Goal: Check status

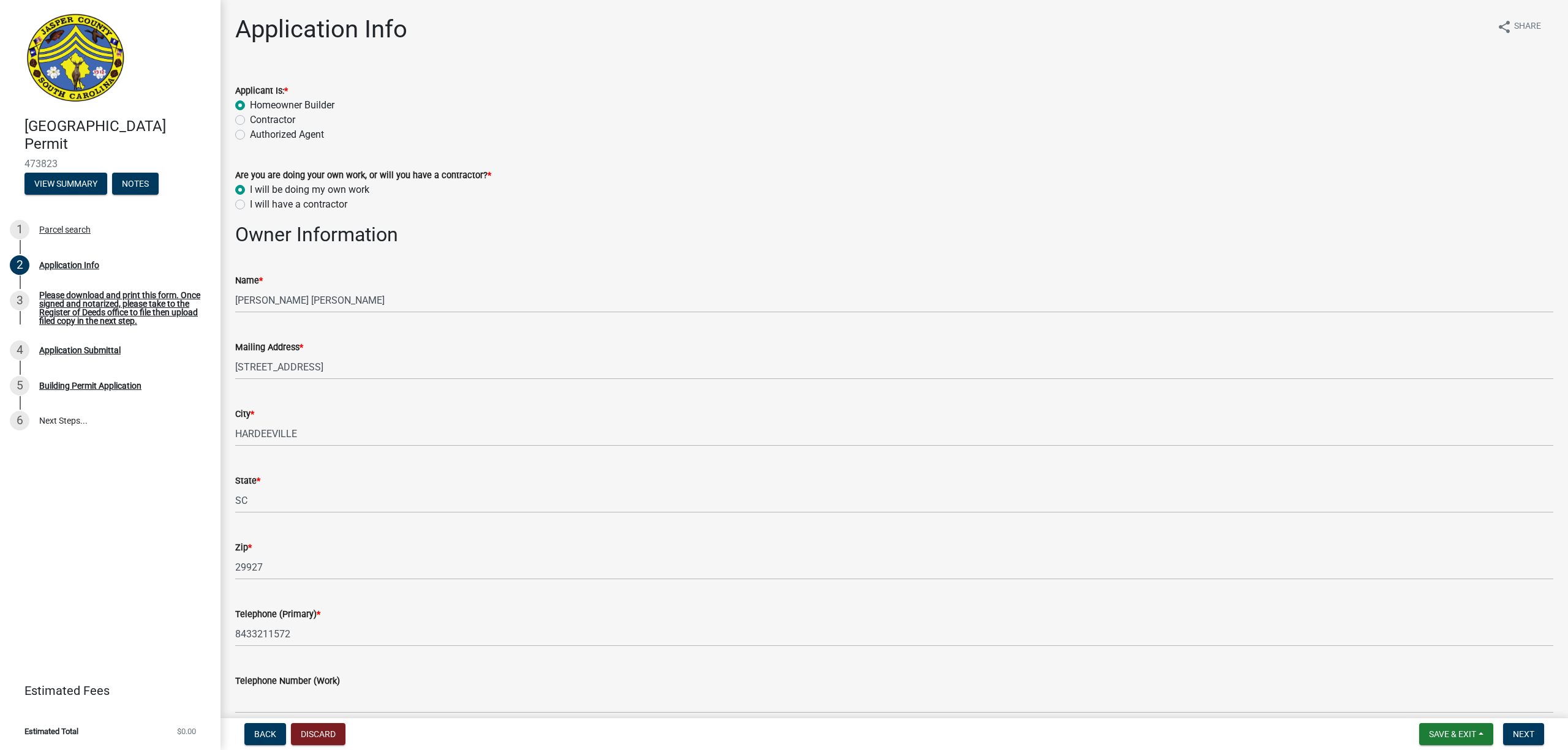
select select "f53fa719-3ff7-48d2-9eb7-3bbc18bb9995"
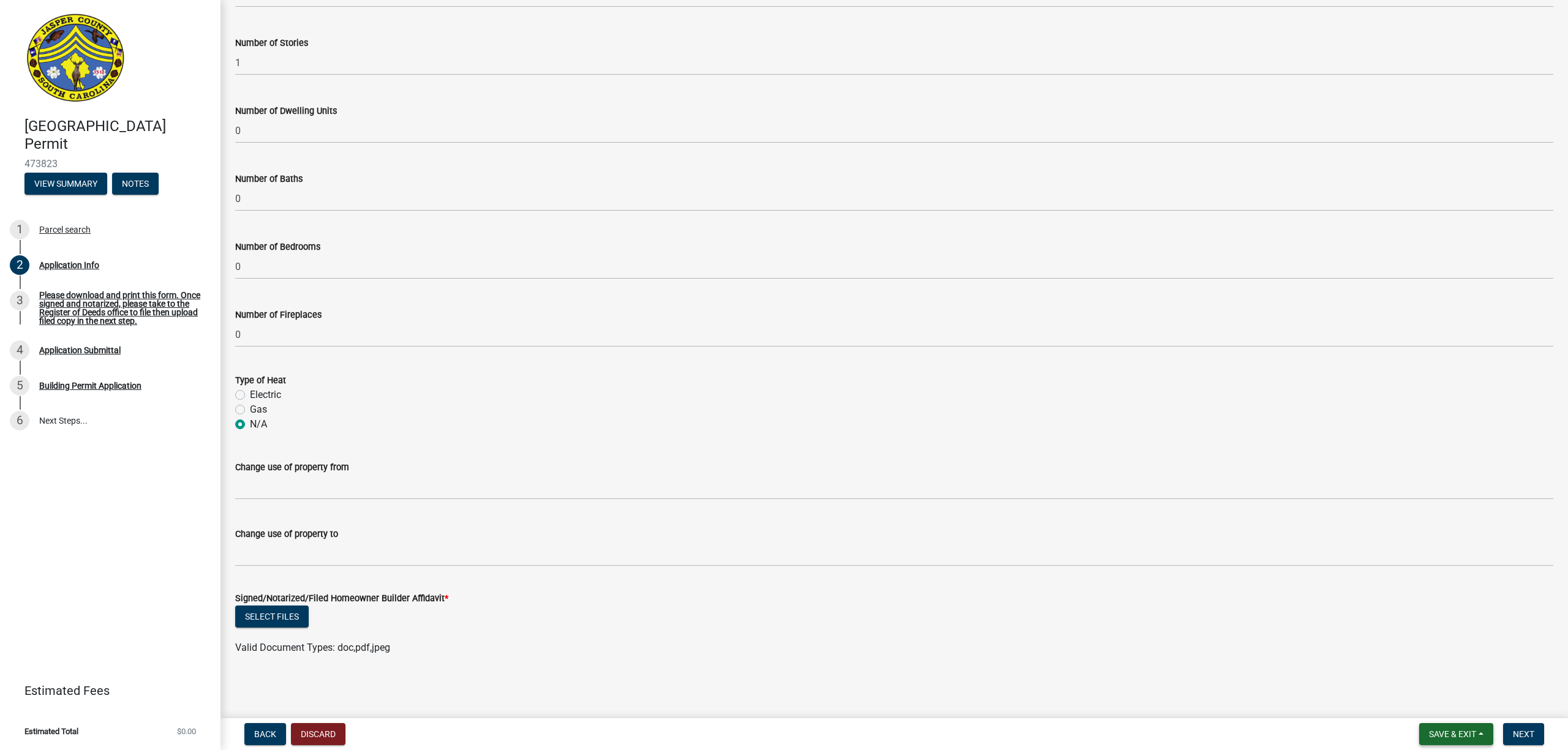
click at [1463, 736] on span "Save & Exit" at bounding box center [1453, 734] width 47 height 10
click at [1441, 704] on button "Save & Exit" at bounding box center [1444, 703] width 98 height 30
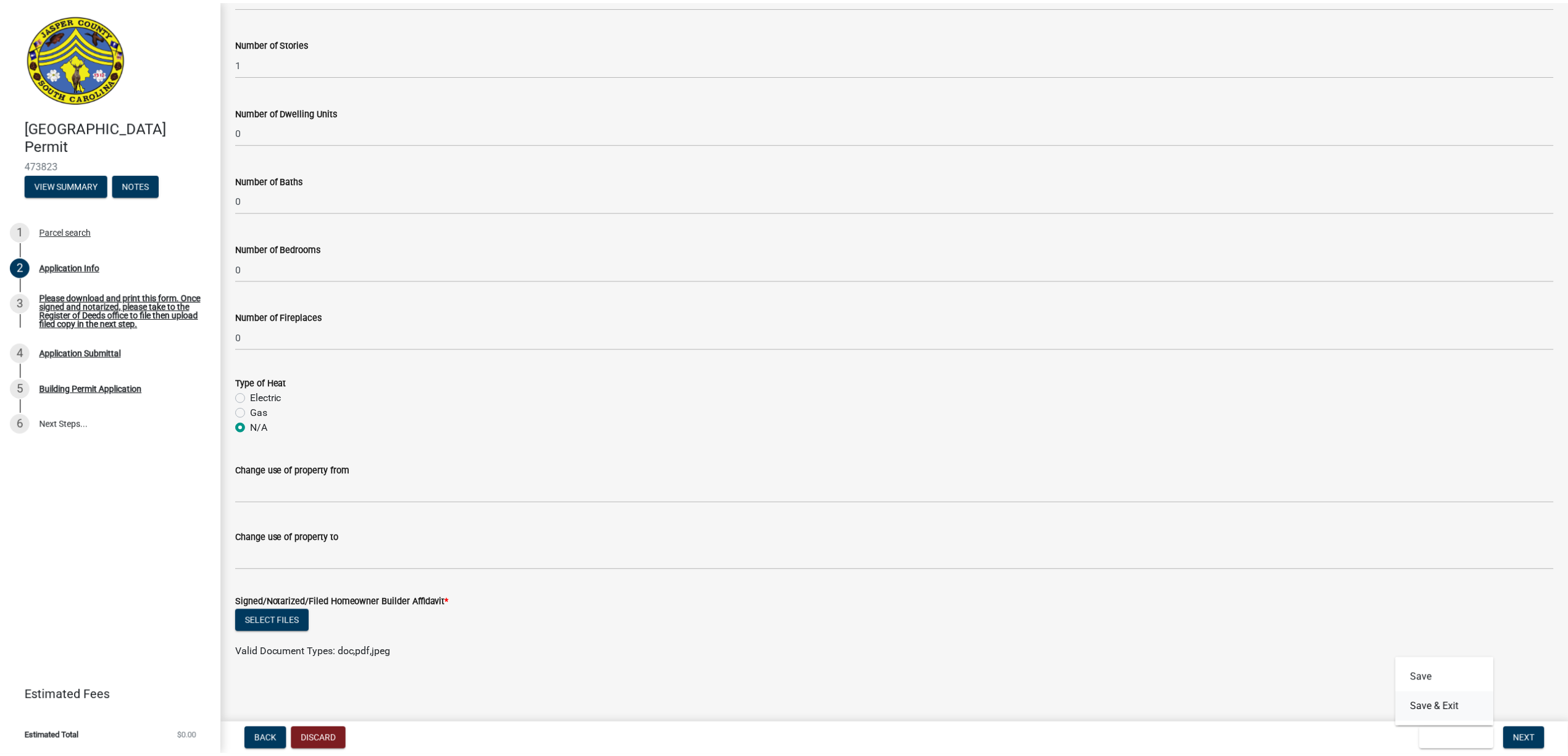
scroll to position [0, 0]
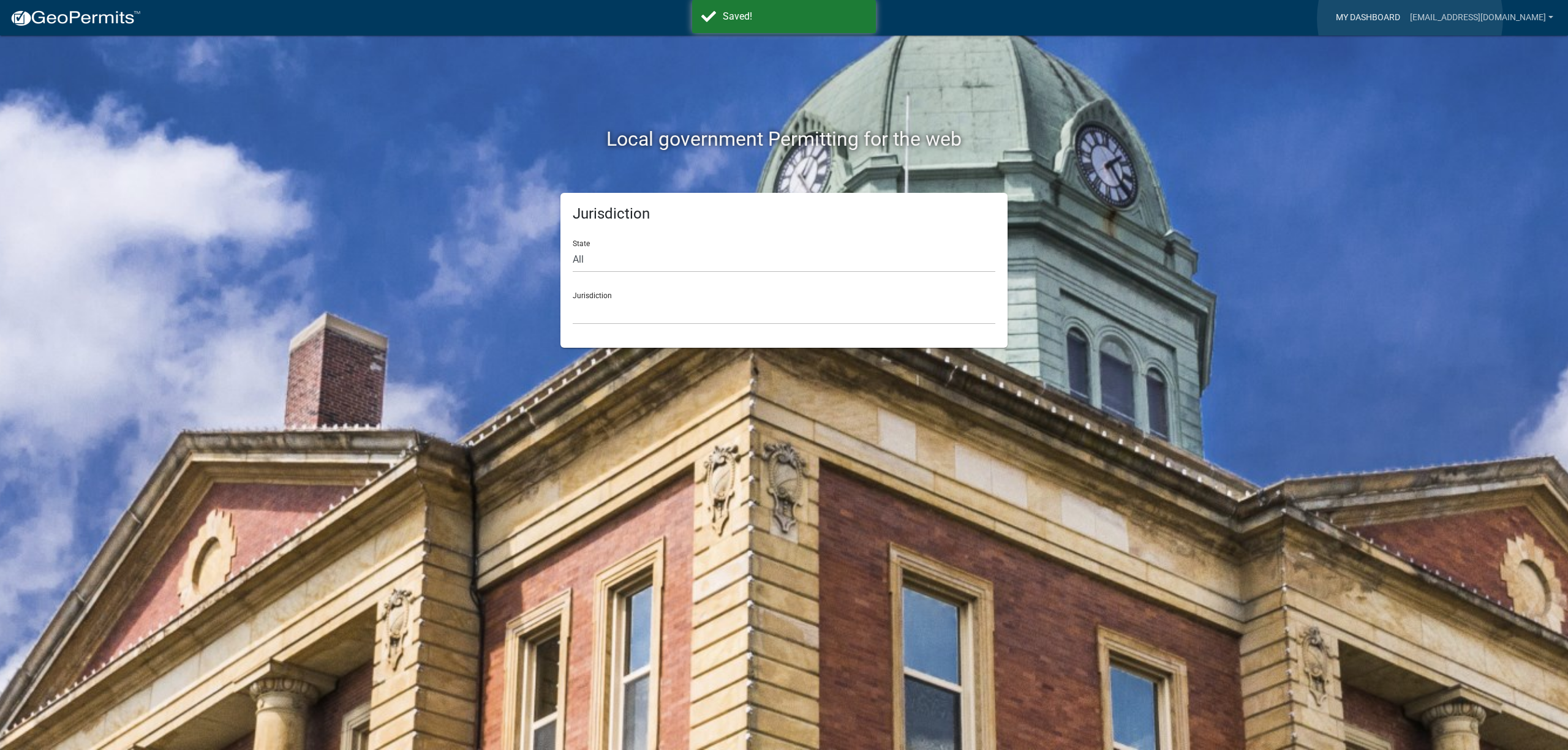
click at [1406, 18] on link "My Dashboard" at bounding box center [1368, 17] width 74 height 23
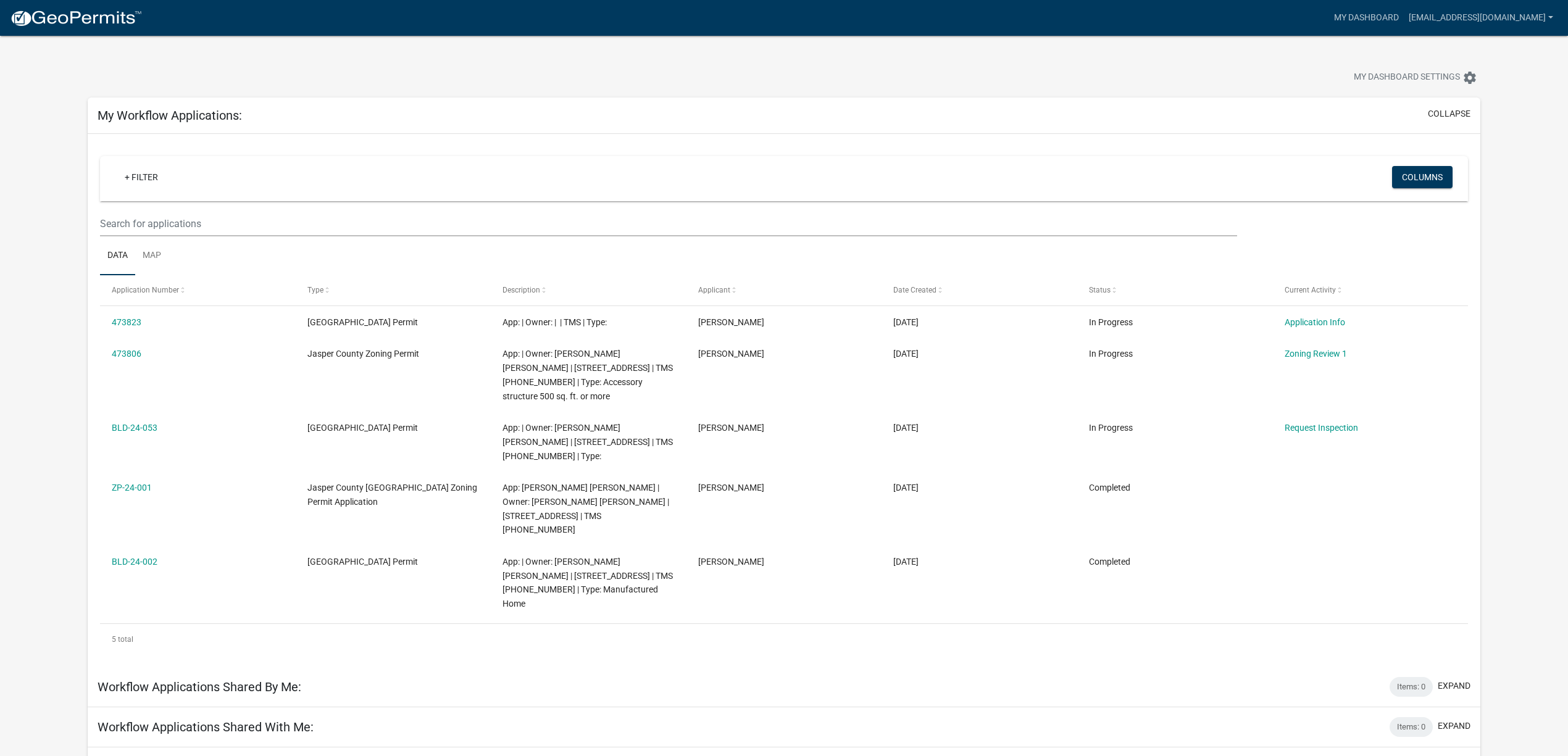
click at [31, 345] on app-user-applications "more_horiz My Dashboard [EMAIL_ADDRESS][DOMAIN_NAME] Account Logout My Dashboar…" at bounding box center [784, 733] width 1568 height 1396
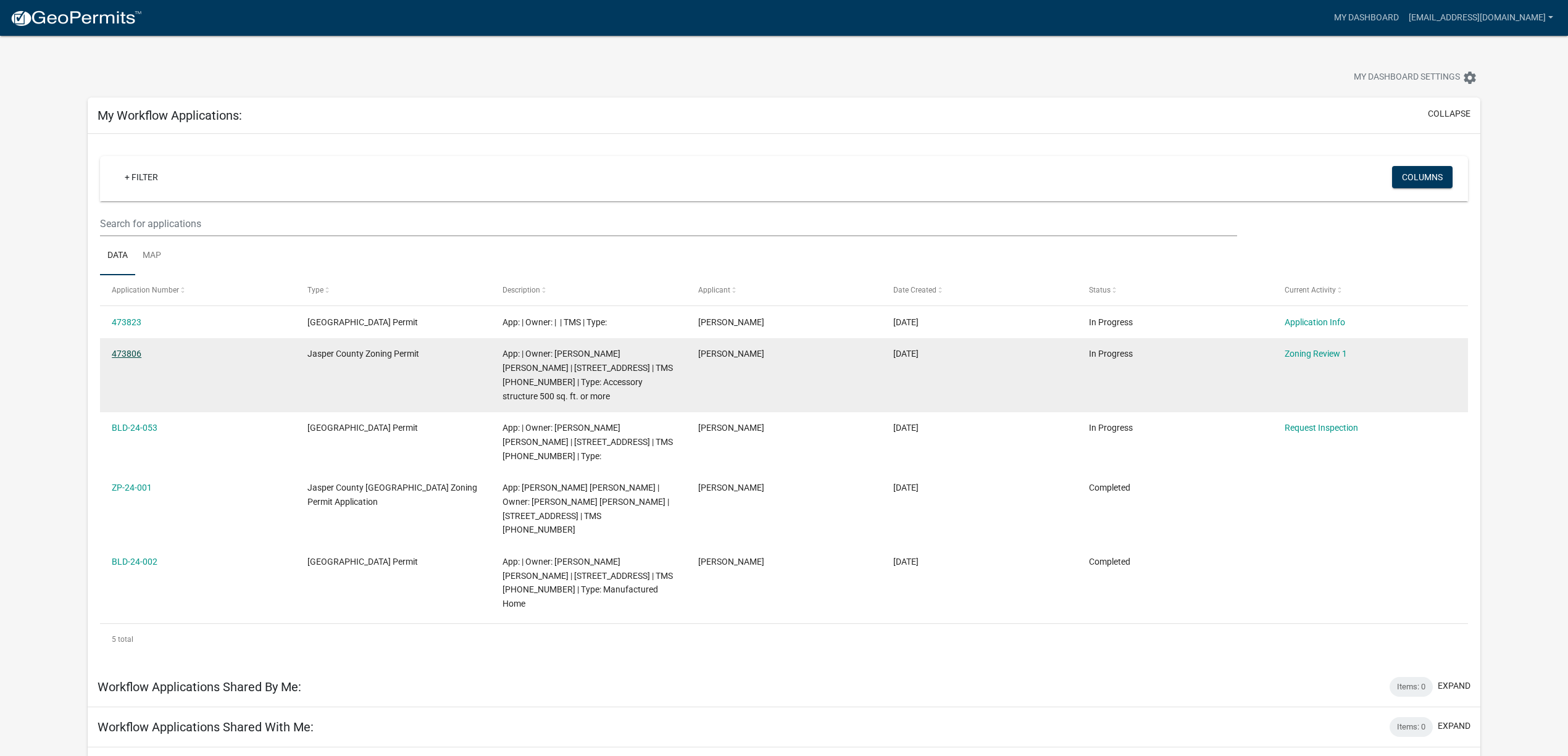
click at [116, 353] on link "473806" at bounding box center [126, 354] width 30 height 10
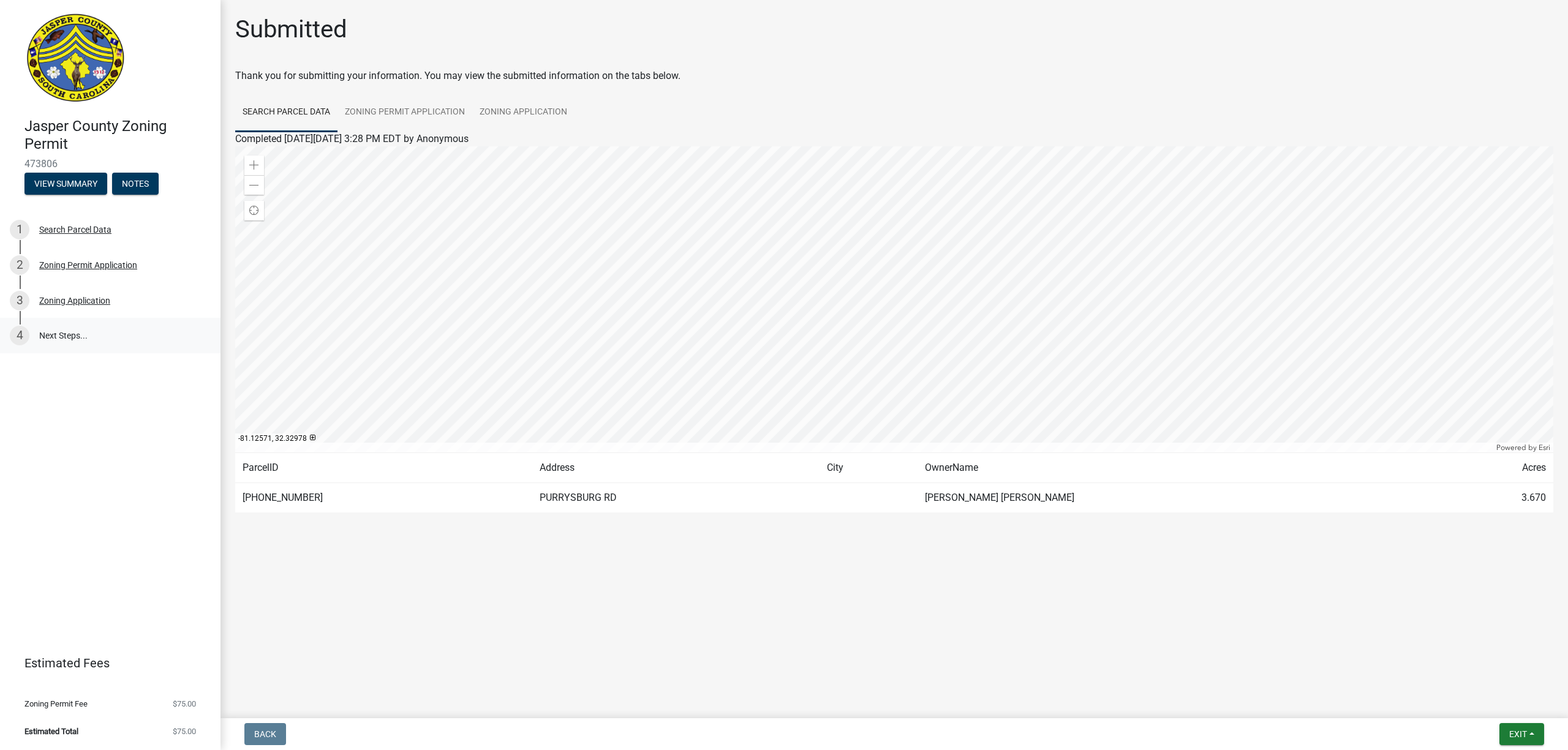
click at [85, 332] on link "4 Next Steps..." at bounding box center [110, 336] width 220 height 36
click at [85, 186] on button "View Summary" at bounding box center [66, 183] width 83 height 22
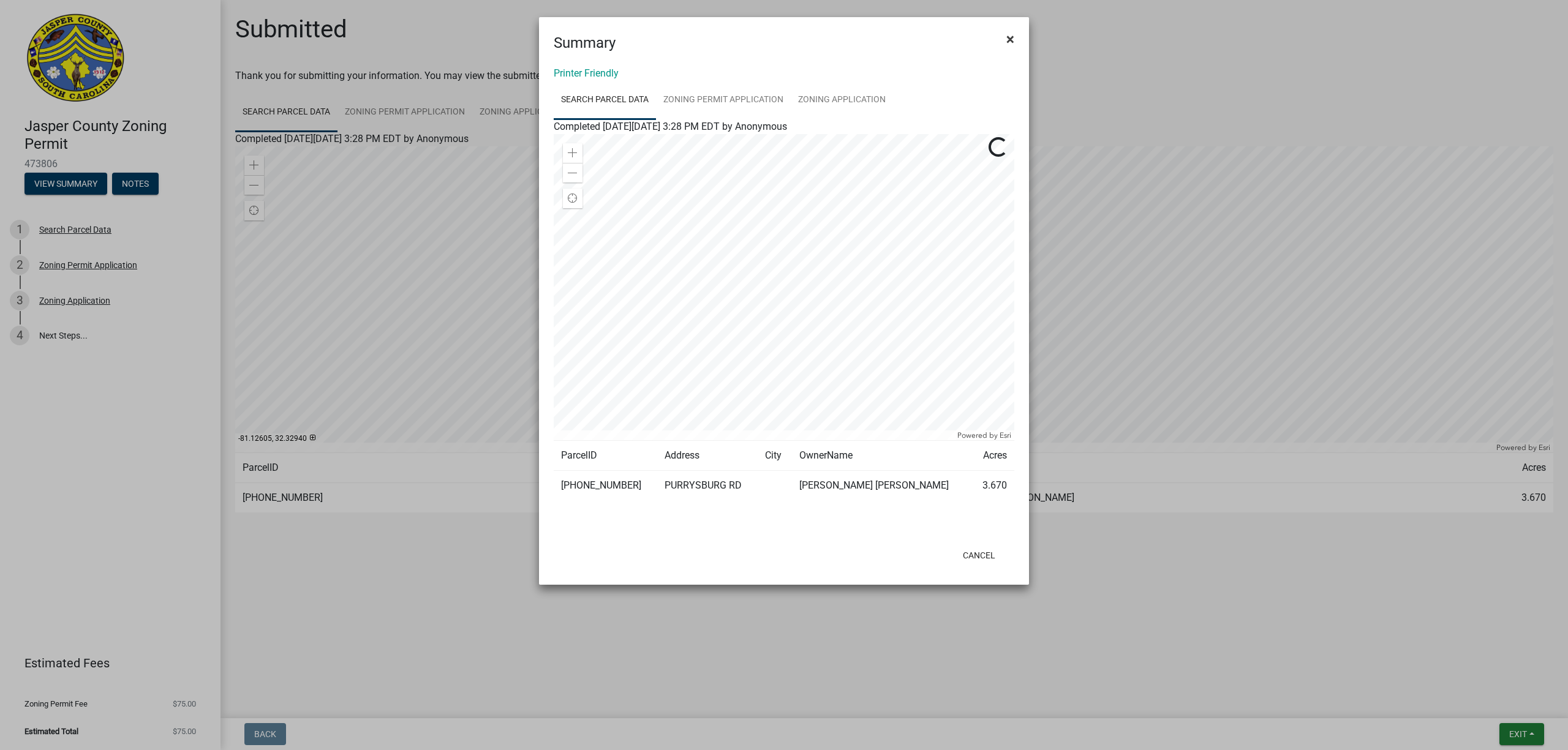
click at [1017, 36] on button "×" at bounding box center [1011, 38] width 28 height 34
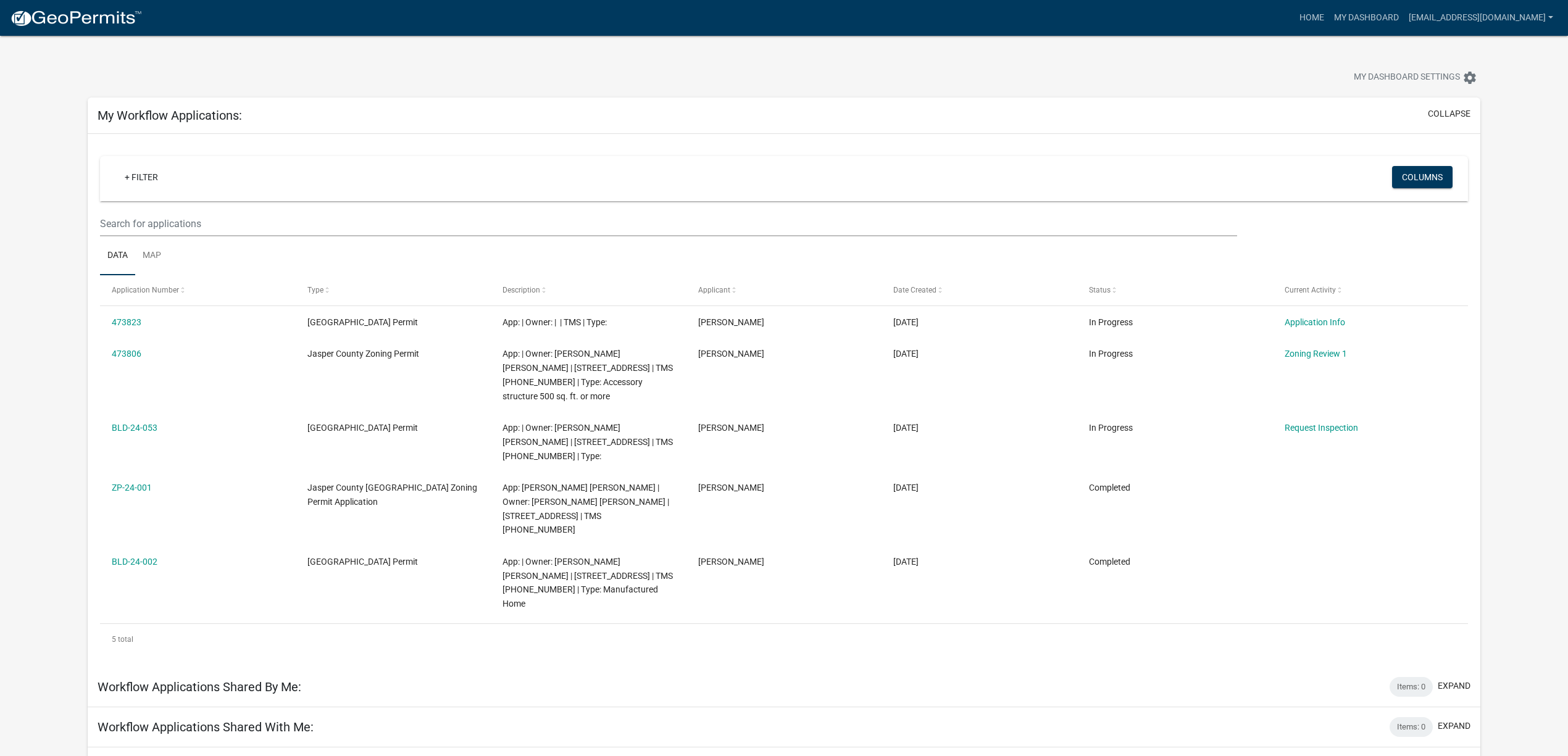
click at [808, 67] on div at bounding box center [490, 79] width 823 height 27
click at [1134, 57] on div "My Dashboard Settings settings" at bounding box center [784, 64] width 1412 height 57
drag, startPoint x: 650, startPoint y: 58, endPoint x: 776, endPoint y: 41, distance: 127.1
click at [660, 58] on div "My Dashboard Settings settings" at bounding box center [784, 64] width 1412 height 57
click at [815, 54] on div "My Dashboard Settings settings" at bounding box center [784, 64] width 1412 height 57
